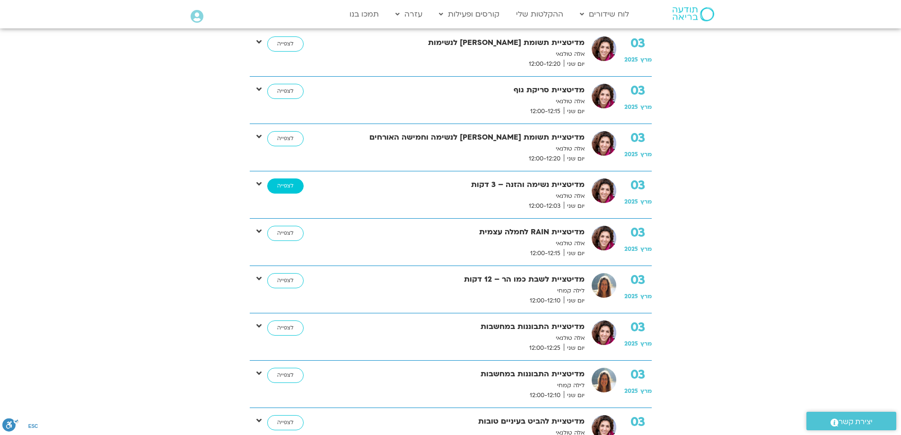
click at [290, 187] on link "לצפייה" at bounding box center [285, 185] width 36 height 15
